Goal: Transaction & Acquisition: Book appointment/travel/reservation

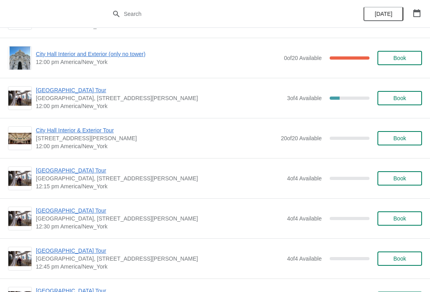
scroll to position [1105, 0]
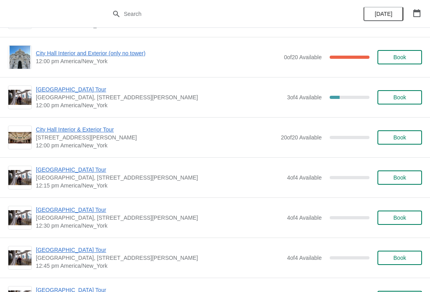
click at [418, 10] on icon "button" at bounding box center [416, 13] width 7 height 8
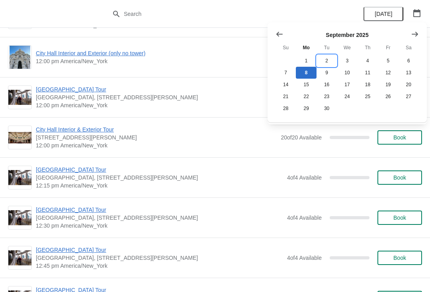
click at [331, 61] on button "2" at bounding box center [326, 61] width 20 height 12
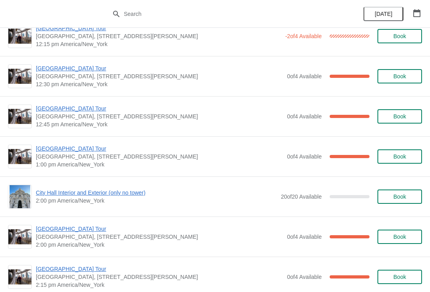
scroll to position [0, 0]
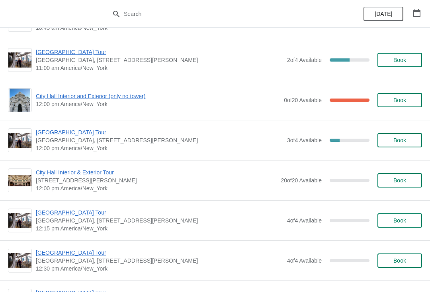
scroll to position [1063, 0]
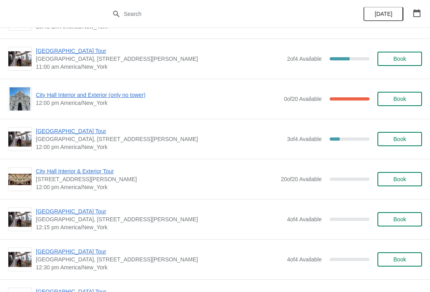
click at [411, 213] on button "Book" at bounding box center [399, 219] width 45 height 14
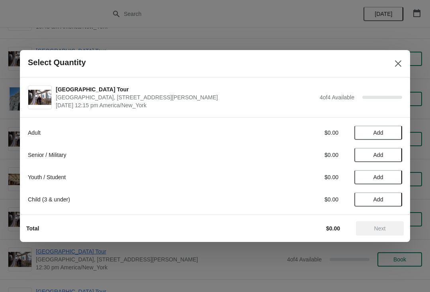
click at [391, 198] on span "Add" at bounding box center [377, 199] width 33 height 6
click at [393, 199] on icon at bounding box center [391, 200] width 8 height 8
click at [377, 226] on span "Next" at bounding box center [380, 229] width 12 height 6
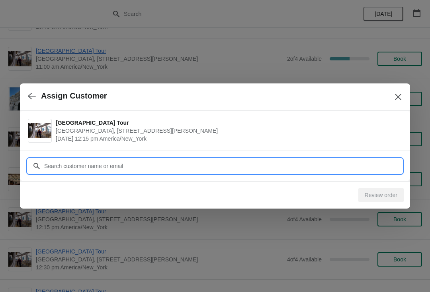
click at [144, 167] on input "Customer" at bounding box center [223, 166] width 358 height 14
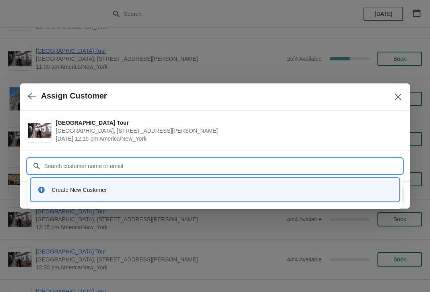
click at [90, 189] on div "Create New Customer" at bounding box center [222, 190] width 340 height 8
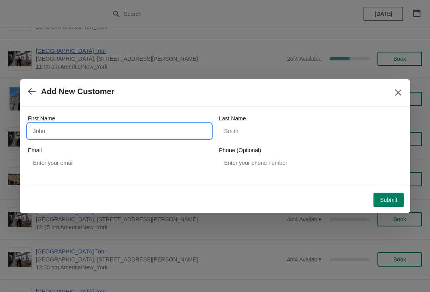
click at [86, 131] on input "First Name" at bounding box center [119, 131] width 183 height 14
type input "[PERSON_NAME]"
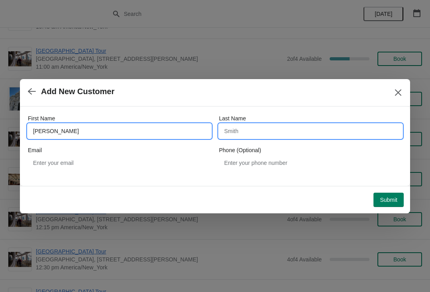
click at [259, 130] on input "Last Name" at bounding box center [310, 131] width 183 height 14
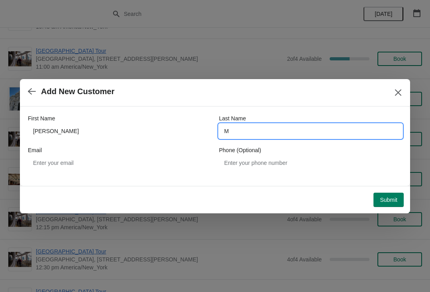
type input "M"
click at [385, 198] on span "Submit" at bounding box center [388, 200] width 18 height 6
